Goal: Entertainment & Leisure: Browse casually

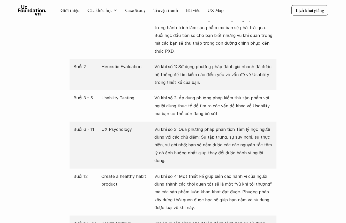
click at [154, 85] on div "Buổi 2 Heuristic Evaluation Vũ khí số 1: Sử dụng phương pháp đánh giá nhanh đã …" at bounding box center [173, 74] width 207 height 31
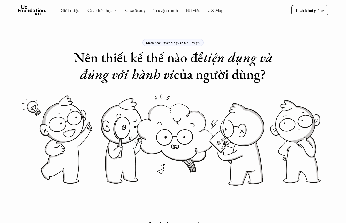
click at [184, 82] on h1 "Nên thiết kế thế nào để tiện dụng và đúng với hành vi của người dùng?" at bounding box center [173, 66] width 207 height 34
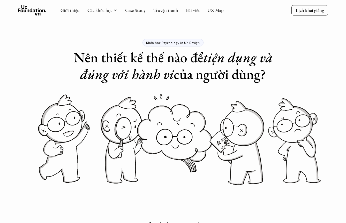
click at [193, 11] on link "Bài viết" at bounding box center [193, 10] width 14 height 6
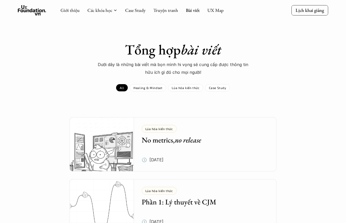
click at [219, 11] on link "UX Map" at bounding box center [215, 10] width 16 height 6
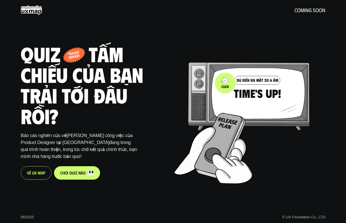
click at [225, 83] on div at bounding box center [251, 109] width 154 height 148
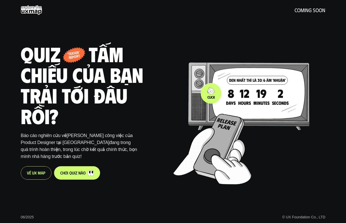
click at [227, 99] on div at bounding box center [250, 110] width 154 height 148
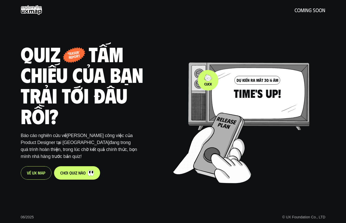
click at [213, 81] on div at bounding box center [250, 109] width 154 height 148
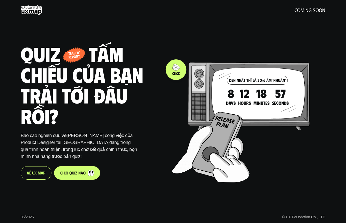
click at [174, 69] on div at bounding box center [249, 108] width 154 height 148
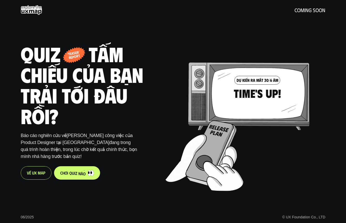
click at [74, 173] on p "c h ơ i q u i z n à o" at bounding box center [72, 173] width 25 height 5
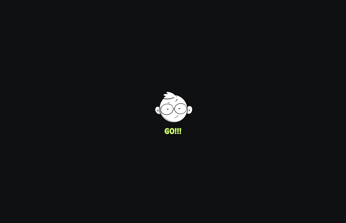
click at [176, 113] on div "UI/UX Designer Product Designer © UX Foundation Co., LTD" at bounding box center [256, 111] width 179 height 223
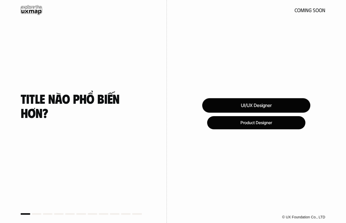
click at [217, 110] on div "UI/UX Designer" at bounding box center [256, 105] width 108 height 14
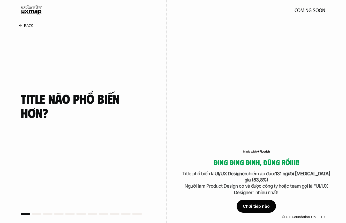
click at [245, 204] on div "Chơi tiếp nào" at bounding box center [255, 206] width 39 height 13
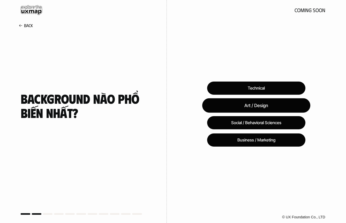
click at [244, 110] on div "Art / Design" at bounding box center [256, 105] width 108 height 14
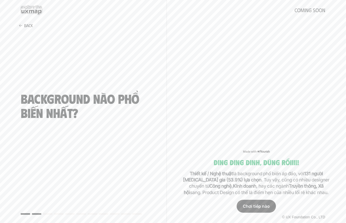
click at [251, 204] on div "Chơi tiếp nào" at bounding box center [255, 206] width 39 height 13
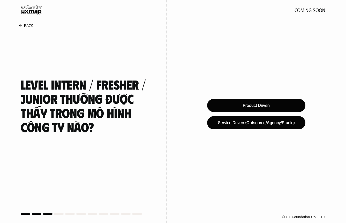
click at [210, 125] on div "Service Driven (Outsource/Agency/Studio)" at bounding box center [256, 122] width 98 height 13
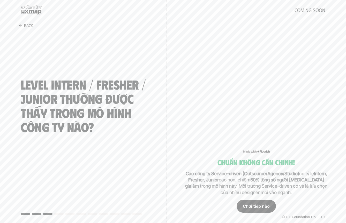
click at [248, 203] on div "Chơi tiếp nào" at bounding box center [255, 206] width 39 height 13
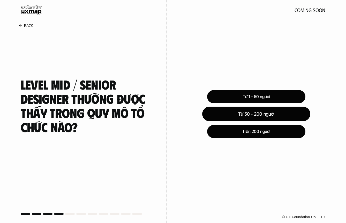
click at [210, 109] on div "Từ 50 - 200 người" at bounding box center [256, 114] width 108 height 14
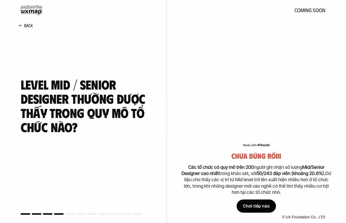
click at [239, 180] on p "Các tổ chức có quy mô trên 200 người ghi nhận số lượng Mid/Senior Designer cao …" at bounding box center [256, 179] width 150 height 31
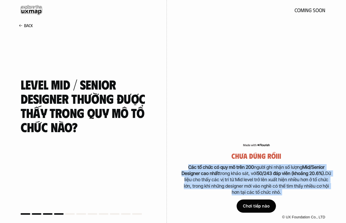
click at [241, 184] on p "Các tổ chức có quy mô trên 200 người ghi nhận số lượng Mid/Senior Designer cao …" at bounding box center [256, 179] width 150 height 31
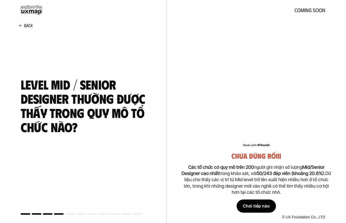
click at [246, 204] on div "Chơi tiếp nào" at bounding box center [255, 206] width 39 height 13
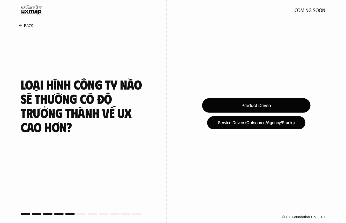
click at [215, 110] on div "Product Driven" at bounding box center [256, 105] width 108 height 14
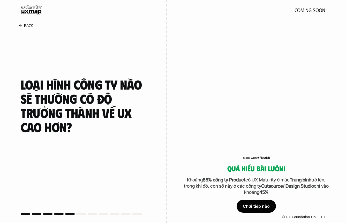
click at [254, 204] on div "Chơi tiếp nào" at bounding box center [255, 206] width 39 height 13
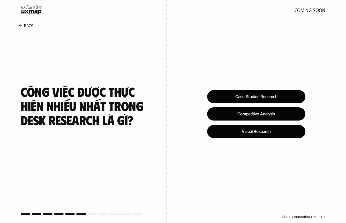
click at [201, 96] on div "Case Studies Research Competitive Analysis Visual Research © UX Foundation Co.,…" at bounding box center [256, 111] width 179 height 223
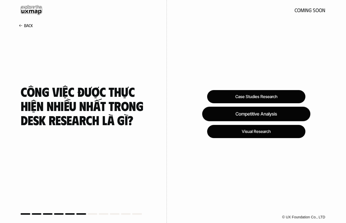
click at [211, 114] on div "Competitive Analysis" at bounding box center [256, 114] width 108 height 14
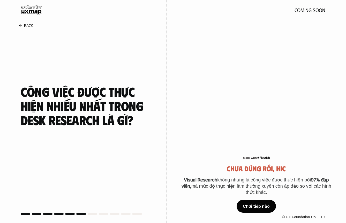
click at [210, 178] on strong "Visual Research" at bounding box center [200, 179] width 33 height 5
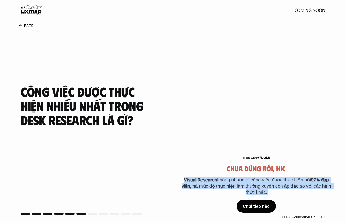
click at [224, 188] on p "Visual Research không những là công việc được thực hiện bởi 97% đáp viên, mà mứ…" at bounding box center [256, 186] width 150 height 19
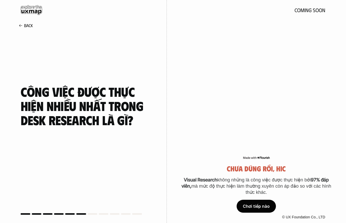
click at [248, 205] on div "Chơi tiếp nào" at bounding box center [255, 206] width 39 height 13
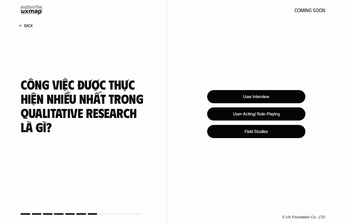
drag, startPoint x: 106, startPoint y: 122, endPoint x: 133, endPoint y: 122, distance: 26.6
click at [132, 122] on h4 "Công việc được thực hiện nhiều nhất trong Qualitative Research là gì?" at bounding box center [83, 105] width 125 height 57
click at [133, 122] on h4 "Công việc được thực hiện nhiều nhất trong Qualitative Research là gì?" at bounding box center [83, 105] width 125 height 57
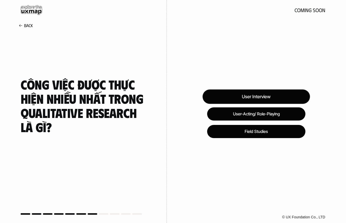
click at [231, 93] on div "User Interview" at bounding box center [255, 97] width 107 height 14
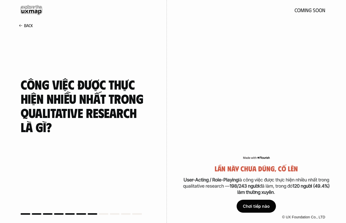
click at [242, 205] on div "Chơi tiếp nào" at bounding box center [255, 206] width 39 height 13
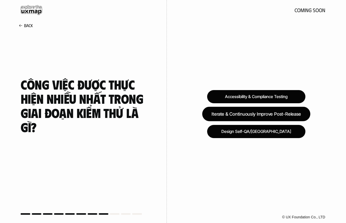
click at [207, 113] on div "Iterate & Continuously Improve Post-Release" at bounding box center [256, 114] width 108 height 14
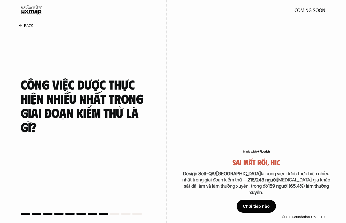
click at [247, 203] on div "Chơi tiếp nào" at bounding box center [255, 206] width 39 height 13
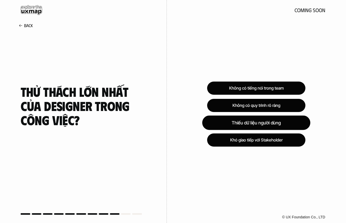
click at [216, 122] on div "Thiếu dữ liệu người dùng" at bounding box center [256, 123] width 108 height 14
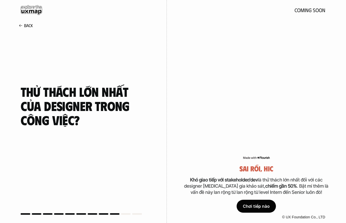
click at [243, 192] on p "Khó giao tiếp với stakeholder/[PERSON_NAME] là thử thách lớn nhất đối với các d…" at bounding box center [256, 186] width 150 height 19
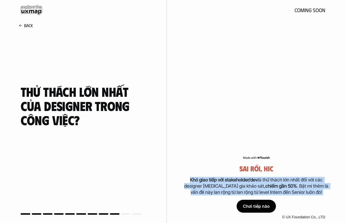
click at [243, 192] on p "Khó giao tiếp với stakeholder/[PERSON_NAME] là thử thách lớn nhất đối với các d…" at bounding box center [256, 186] width 150 height 19
click at [243, 195] on p "Khó giao tiếp với stakeholder/[PERSON_NAME] là thử thách lớn nhất đối với các d…" at bounding box center [256, 186] width 150 height 19
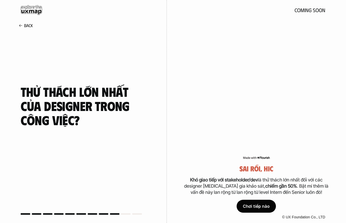
click at [252, 195] on p "Khó giao tiếp với stakeholder/[PERSON_NAME] là thử thách lớn nhất đối với các d…" at bounding box center [256, 186] width 150 height 19
click at [245, 177] on div "sai rồi, hic Khó giao tiếp với stakeholder/[PERSON_NAME] là thử thách lớn nhất …" at bounding box center [256, 189] width 150 height 48
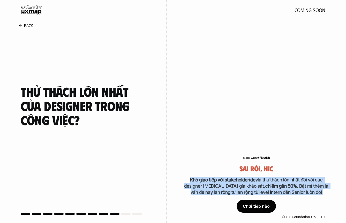
click at [245, 177] on div "sai rồi, hic Khó giao tiếp với stakeholder/[PERSON_NAME] là thử thách lớn nhất …" at bounding box center [256, 189] width 150 height 48
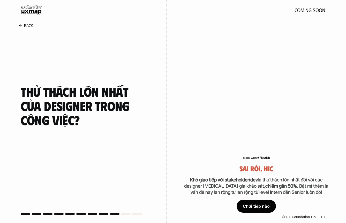
click at [258, 202] on div "Chơi tiếp nào" at bounding box center [255, 206] width 39 height 13
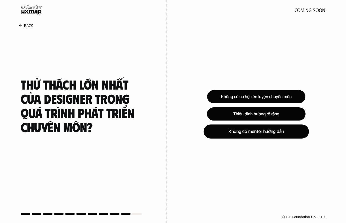
click at [218, 130] on div "Không có mentor hướng dẫn" at bounding box center [255, 132] width 105 height 14
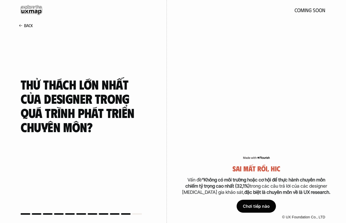
click at [224, 188] on strong "“Không có môi trường hoặc cơ hội để thực hành chuyên môn chiếm tỷ trọng cao nhấ…" at bounding box center [255, 183] width 141 height 12
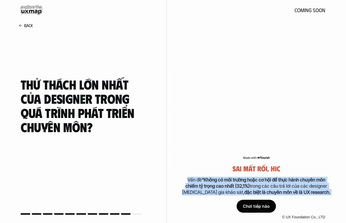
click at [244, 193] on strong "đặc biệt là chuyên môn về là UX research." at bounding box center [287, 192] width 86 height 5
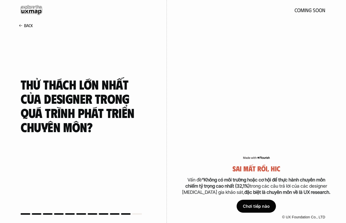
click at [254, 210] on div "Chơi tiếp nào" at bounding box center [255, 206] width 39 height 13
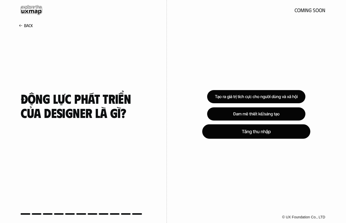
click at [216, 135] on div "Tăng thu nhập" at bounding box center [256, 131] width 108 height 14
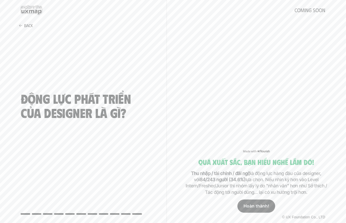
click at [256, 209] on p "Hoàn thành!" at bounding box center [255, 206] width 25 height 5
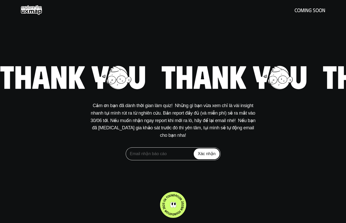
click at [185, 125] on p "Cảm ơn bạn đã dành thời gian làm quiz!  Những gì bạn vừa xem chỉ là vài insight…" at bounding box center [173, 120] width 168 height 37
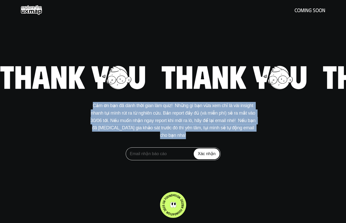
click at [185, 125] on p "Cảm ơn bạn đã dành thời gian làm quiz!  Những gì bạn vừa xem chỉ là vài insight…" at bounding box center [173, 120] width 168 height 37
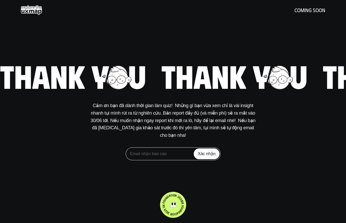
click at [185, 101] on div "Cảm ơn bạn đã dành thời gian làm quiz!  Những gì bạn vừa xem chỉ là vài insight…" at bounding box center [173, 112] width 346 height 98
click at [34, 14] on use at bounding box center [31, 10] width 21 height 10
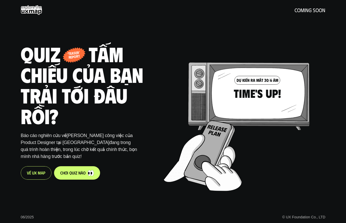
click at [39, 175] on p "V ề U X M a p" at bounding box center [36, 173] width 18 height 5
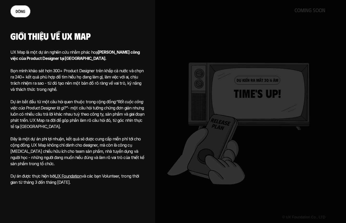
click at [87, 75] on p "Bọn mình khảo sát hơn 300+ Product Designer trên khắp cả nước và chọn ra 240+ k…" at bounding box center [77, 77] width 134 height 31
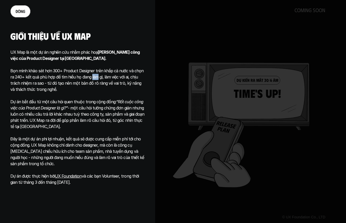
click at [230, 139] on div at bounding box center [173, 111] width 346 height 223
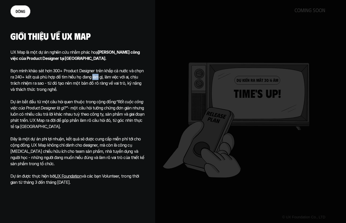
click at [25, 14] on link "đ ó n g" at bounding box center [20, 11] width 20 height 12
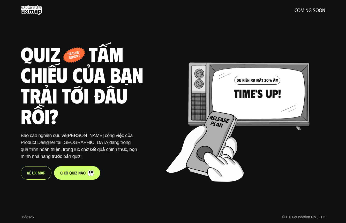
click at [103, 79] on h1 "Quiz - tấm chiếu của bạn trải tới đâu rồi?" at bounding box center [89, 84] width 137 height 83
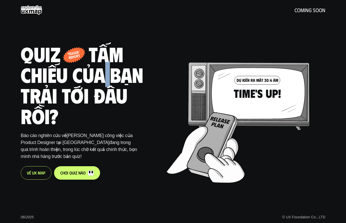
click at [103, 79] on h1 "Quiz - tấm chiếu của bạn trải tới đâu rồi?" at bounding box center [89, 84] width 137 height 83
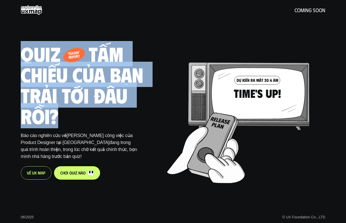
click at [103, 79] on h1 "Quiz - tấm chiếu của bạn trải tới đâu rồi?" at bounding box center [89, 84] width 137 height 83
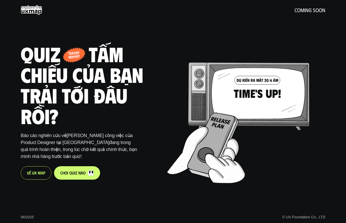
click at [106, 79] on h1 "Quiz - tấm chiếu của bạn trải tới đâu rồi?" at bounding box center [89, 84] width 137 height 83
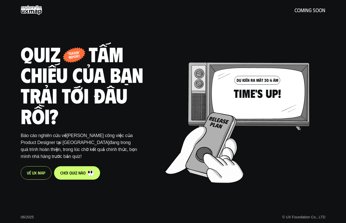
click at [69, 75] on h1 "Quiz - tấm chiếu của bạn trải tới đâu rồi?" at bounding box center [89, 84] width 137 height 83
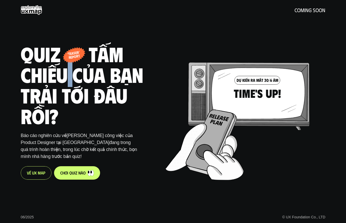
click at [85, 35] on div "Quiz - tấm chiếu của bạn trải tới đâu rồi? ‘teaser’ report Báo cáo nghiên cứu v…" at bounding box center [89, 111] width 137 height 223
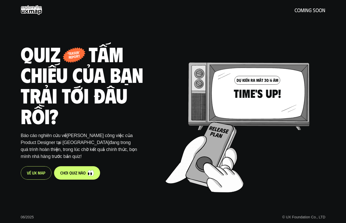
click at [78, 179] on link "c h ơ i q u i z n à o" at bounding box center [77, 172] width 46 height 13
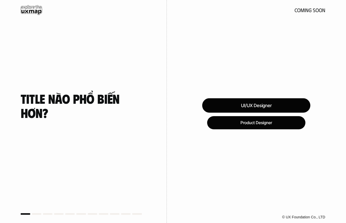
click at [255, 109] on div "UI/UX Designer" at bounding box center [256, 105] width 108 height 14
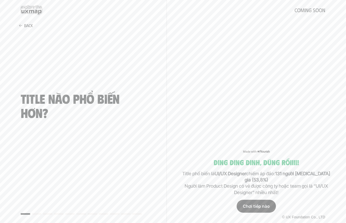
click at [253, 207] on div "Chơi tiếp nào" at bounding box center [255, 206] width 39 height 13
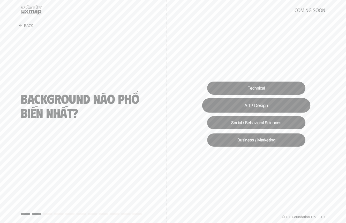
click at [245, 104] on div "Art / Design" at bounding box center [256, 105] width 108 height 14
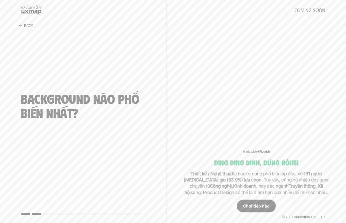
click at [251, 206] on div "Chơi tiếp nào" at bounding box center [256, 206] width 39 height 13
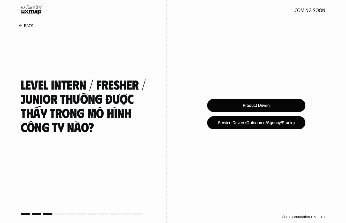
click at [250, 131] on div "Product Driven Service Driven (Outsource/Agency/Studio) © UX Foundation Co., LTD" at bounding box center [256, 111] width 179 height 223
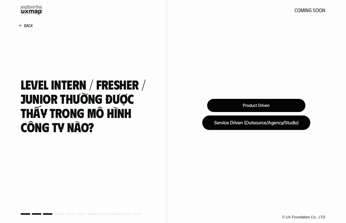
click at [250, 126] on div "Service Driven (Outsource/Agency/Studio)" at bounding box center [256, 123] width 108 height 14
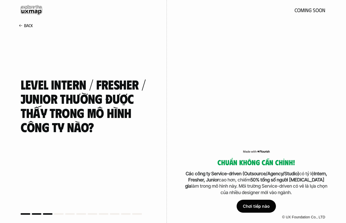
click at [249, 204] on div "Chơi tiếp nào" at bounding box center [255, 206] width 39 height 13
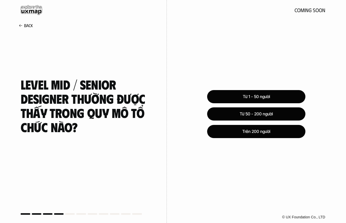
click at [242, 143] on div "Từ 1 - 50 người Từ 50 - 200 người Trên 200 người © UX Foundation Co., LTD" at bounding box center [256, 111] width 179 height 223
click at [241, 133] on div "Trên 200 người" at bounding box center [256, 131] width 108 height 14
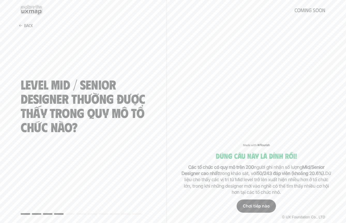
click at [250, 209] on div "Chơi tiếp nào" at bounding box center [255, 206] width 39 height 13
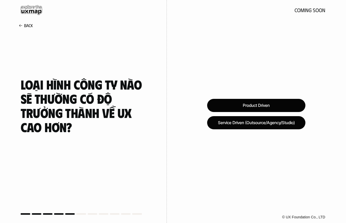
click at [128, 108] on h4 "Loại hình công ty nào sẽ thường có độ trưởng thành về UX cao hơn?" at bounding box center [83, 105] width 125 height 57
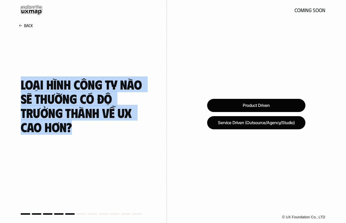
click at [163, 113] on div "Loại hình công ty nào sẽ thường có độ trưởng thành về UX cao hơn?" at bounding box center [83, 112] width 167 height 234
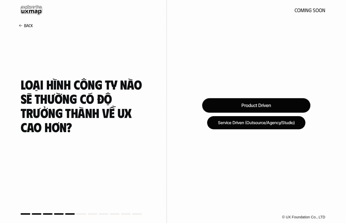
click at [221, 109] on div "Product Driven" at bounding box center [256, 105] width 108 height 14
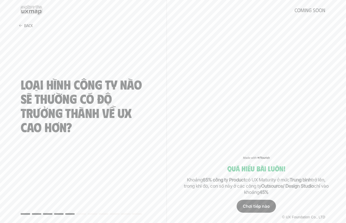
click at [248, 210] on div "Chơi tiếp nào" at bounding box center [255, 206] width 39 height 13
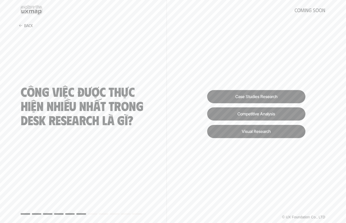
click at [146, 116] on div "Công việc được thực hiện nhiều nhất trong Desk Research là gì?" at bounding box center [83, 112] width 167 height 234
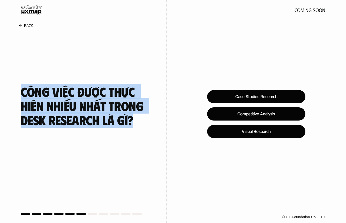
click at [146, 116] on div "Công việc được thực hiện nhiều nhất trong Desk Research là gì?" at bounding box center [83, 112] width 167 height 234
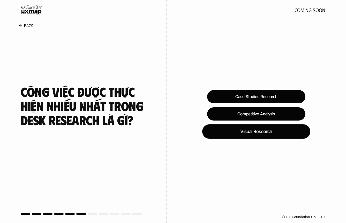
click at [217, 131] on div "Visual Research" at bounding box center [256, 131] width 108 height 14
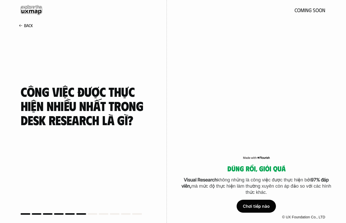
click at [250, 210] on div "Chơi tiếp nào" at bounding box center [255, 206] width 39 height 13
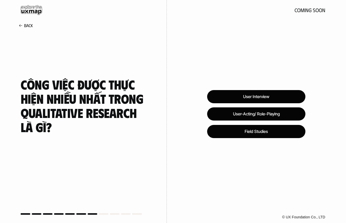
click at [132, 106] on h4 "Công việc được thực hiện nhiều nhất trong Qualitative Research là gì?" at bounding box center [83, 105] width 125 height 57
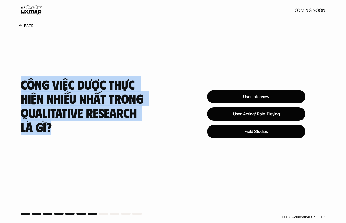
click at [132, 106] on h4 "Công việc được thực hiện nhiều nhất trong Qualitative Research là gì?" at bounding box center [83, 105] width 125 height 57
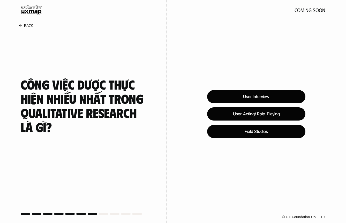
click at [162, 107] on div "Công việc được thực hiện nhiều nhất trong Qualitative Research là gì?" at bounding box center [83, 112] width 167 height 234
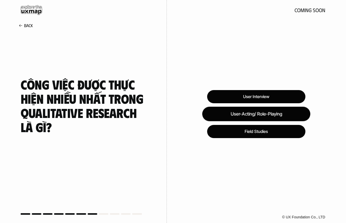
click at [212, 114] on div "User-Acting/ Role-Playing" at bounding box center [256, 114] width 108 height 14
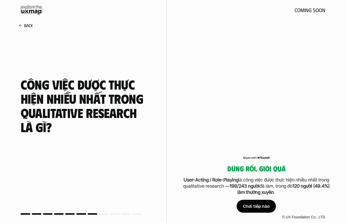
click at [248, 207] on div "Chơi tiếp nào" at bounding box center [255, 206] width 39 height 13
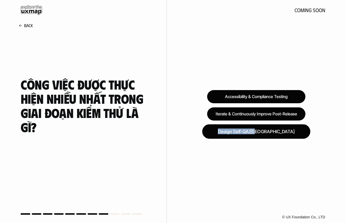
drag, startPoint x: 215, startPoint y: 132, endPoint x: 215, endPoint y: 137, distance: 5.5
click at [215, 137] on div "Design Self-QA/[GEOGRAPHIC_DATA]" at bounding box center [256, 131] width 108 height 14
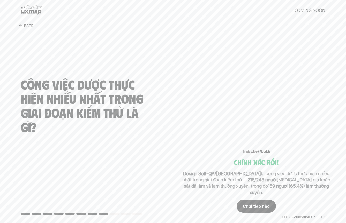
click at [251, 208] on div "Chơi tiếp nào" at bounding box center [255, 206] width 39 height 13
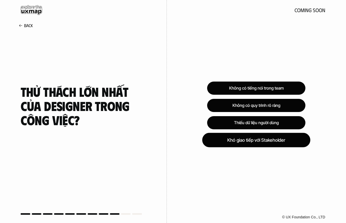
click at [220, 143] on div "Khó giao tiếp với Stakeholder" at bounding box center [256, 140] width 108 height 14
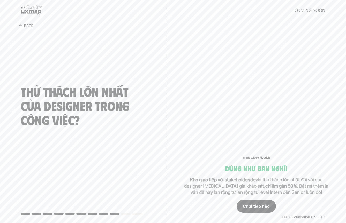
click at [256, 209] on div "Chơi tiếp nào" at bounding box center [255, 206] width 39 height 13
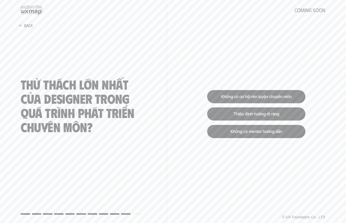
click at [134, 102] on h4 "Thử thách lớn nhất của designer trong quá trình phát triển chuyên môn?" at bounding box center [83, 105] width 125 height 57
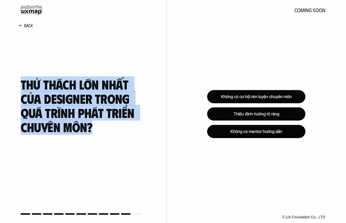
click at [178, 109] on div "Không có cơ hội rèn luyện chuyên môn Thiếu định hướng rõ ràng Không có mentor h…" at bounding box center [256, 111] width 179 height 223
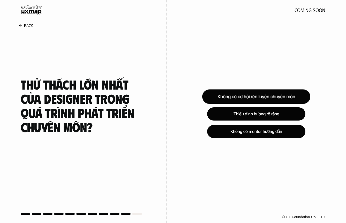
click at [218, 98] on div "Không có cơ hội rèn luyện chuyên môn" at bounding box center [256, 97] width 108 height 14
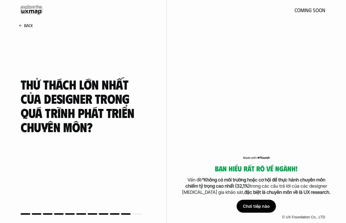
click at [257, 204] on div "Chơi tiếp nào" at bounding box center [255, 206] width 39 height 13
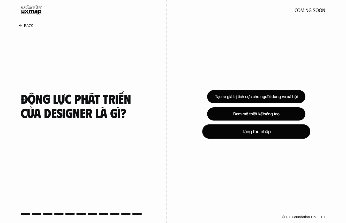
click at [217, 137] on div "Tăng thu nhập" at bounding box center [256, 131] width 108 height 14
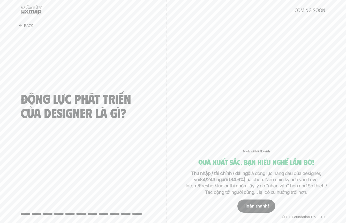
click at [257, 207] on p "Hoàn thành!" at bounding box center [255, 206] width 25 height 5
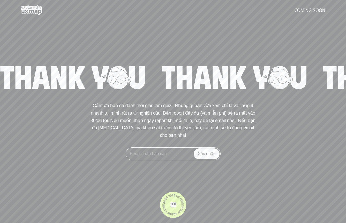
click at [178, 100] on div "Cảm ơn bạn đã dành thời gian làm quiz!  Những gì bạn vừa xem chỉ là vài insight…" at bounding box center [173, 112] width 346 height 98
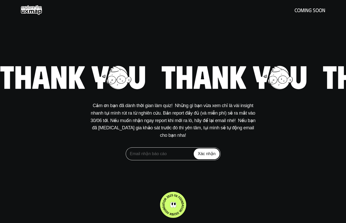
click at [178, 100] on div "Cảm ơn bạn đã dành thời gian làm quiz!  Những gì bạn vừa xem chỉ là vài insight…" at bounding box center [173, 112] width 346 height 98
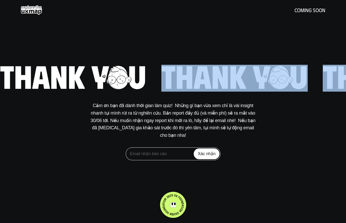
click at [178, 100] on div "Cảm ơn bạn đã dành thời gian làm quiz!  Những gì bạn vừa xem chỉ là vài insight…" at bounding box center [173, 112] width 346 height 98
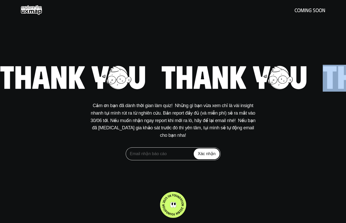
click at [178, 100] on div "Cảm ơn bạn đã dành thời gian làm quiz!  Những gì bạn vừa xem chỉ là vài insight…" at bounding box center [173, 112] width 346 height 98
click at [175, 206] on use at bounding box center [174, 205] width 4 height 6
click at [38, 10] on use at bounding box center [31, 10] width 21 height 10
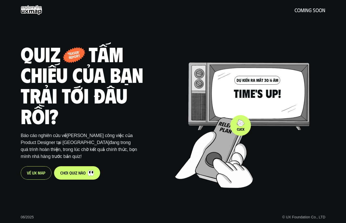
click at [253, 104] on div at bounding box center [252, 114] width 154 height 148
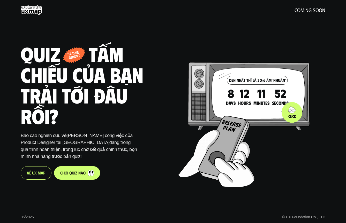
click at [292, 112] on div at bounding box center [255, 112] width 154 height 148
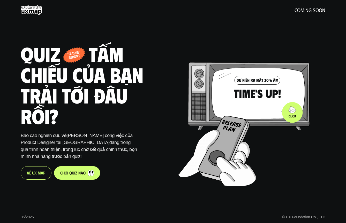
click at [292, 112] on div at bounding box center [255, 112] width 154 height 148
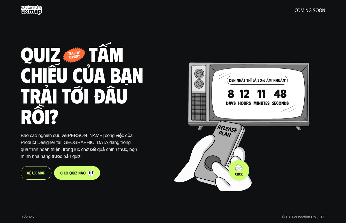
click at [249, 174] on img at bounding box center [231, 177] width 40 height 30
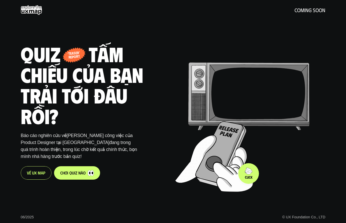
click at [249, 174] on img at bounding box center [233, 177] width 40 height 30
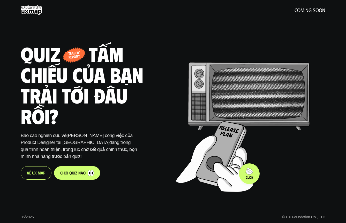
click at [249, 174] on img at bounding box center [233, 177] width 40 height 30
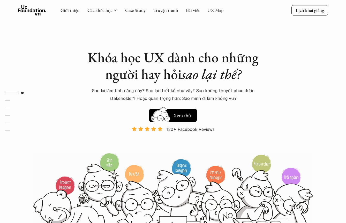
click at [217, 12] on link "UX Map" at bounding box center [215, 10] width 16 height 6
